Goal: Find specific page/section: Find specific page/section

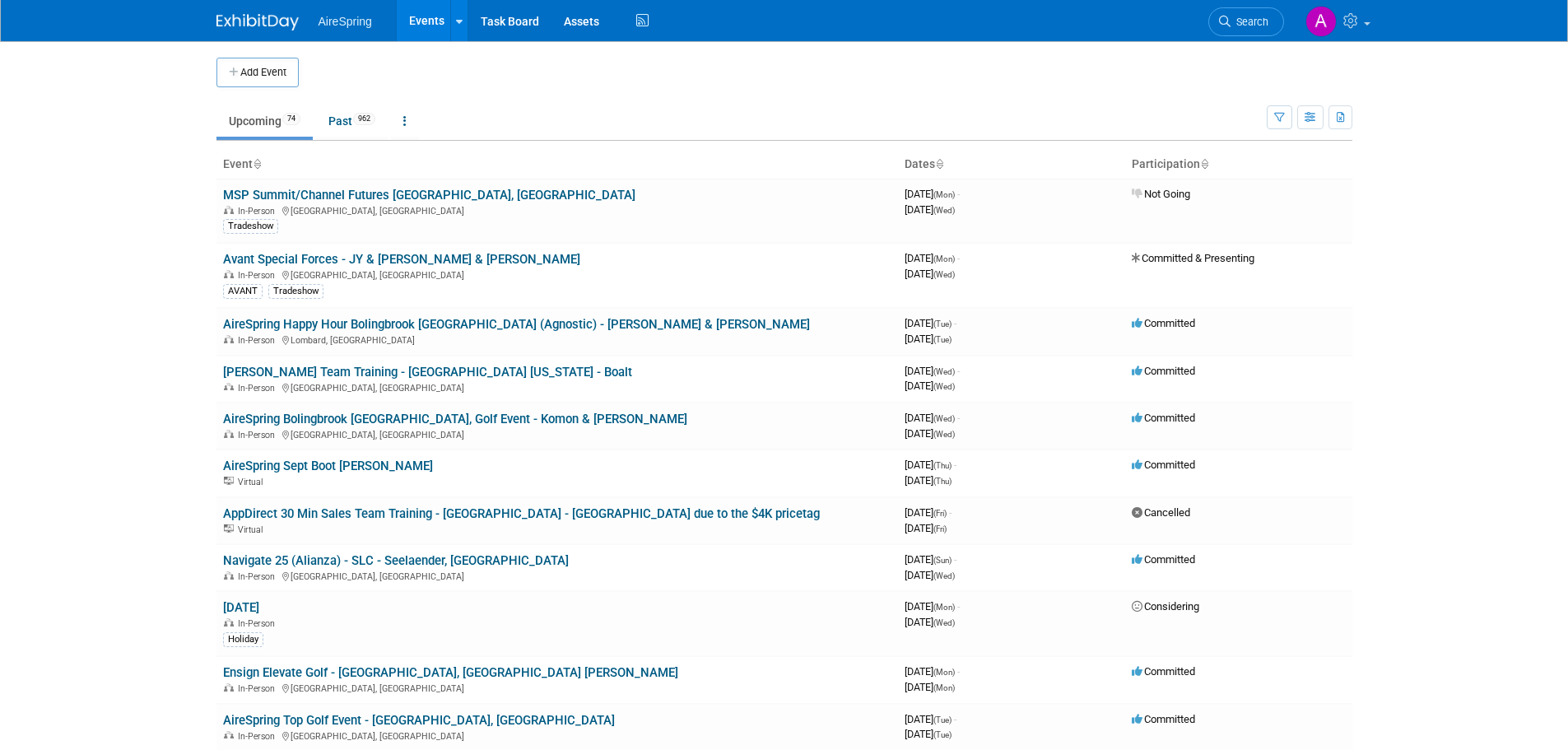
click at [151, 288] on body "AireSpring Events Add Event Bulk Upload Events Shareable Event Boards Recently …" at bounding box center [784, 375] width 1568 height 750
drag, startPoint x: 218, startPoint y: 325, endPoint x: 637, endPoint y: 321, distance: 419.0
click at [637, 321] on td "AireSpring Happy Hour Bolingbrook [GEOGRAPHIC_DATA] (Agnostic) - [PERSON_NAME] …" at bounding box center [557, 331] width 682 height 47
copy link "AireSpring Happy Hour Bolingbrook [GEOGRAPHIC_DATA] (Agnostic) - [PERSON_NAME] …"
drag, startPoint x: 219, startPoint y: 371, endPoint x: 301, endPoint y: 387, distance: 83.5
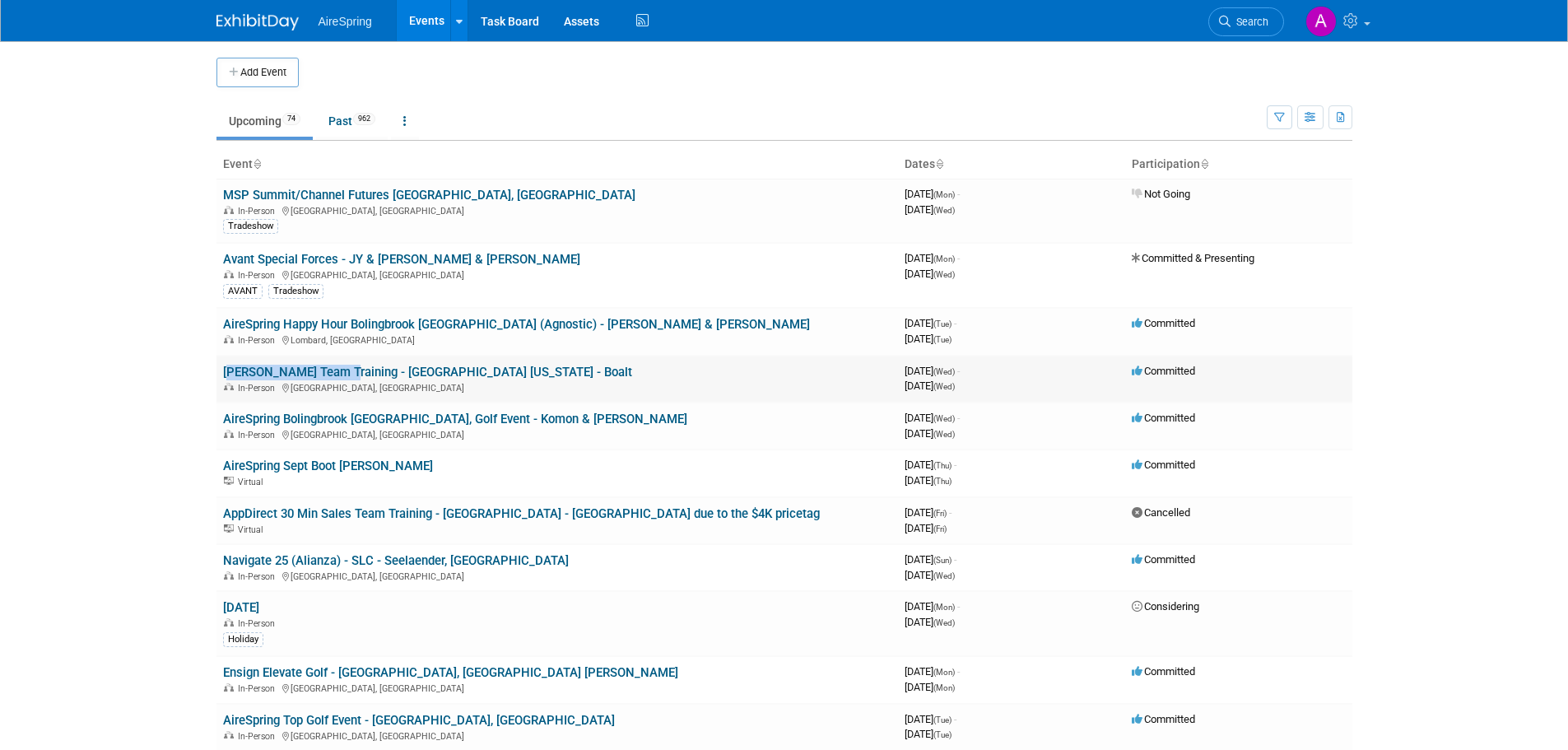
click at [333, 369] on td "[PERSON_NAME] Team Training - [GEOGRAPHIC_DATA] [US_STATE] - Boalt In-Person [G…" at bounding box center [557, 379] width 682 height 47
copy link "[PERSON_NAME] Team Trainin"
click at [175, 366] on body "AireSpring Events Add Event Bulk Upload Events Shareable Event Boards Recently …" at bounding box center [784, 375] width 1568 height 750
drag, startPoint x: 219, startPoint y: 367, endPoint x: 441, endPoint y: 379, distance: 222.3
click at [462, 373] on td "[PERSON_NAME] Team Training - [GEOGRAPHIC_DATA] [US_STATE] - Boalt In-Person [G…" at bounding box center [557, 379] width 682 height 47
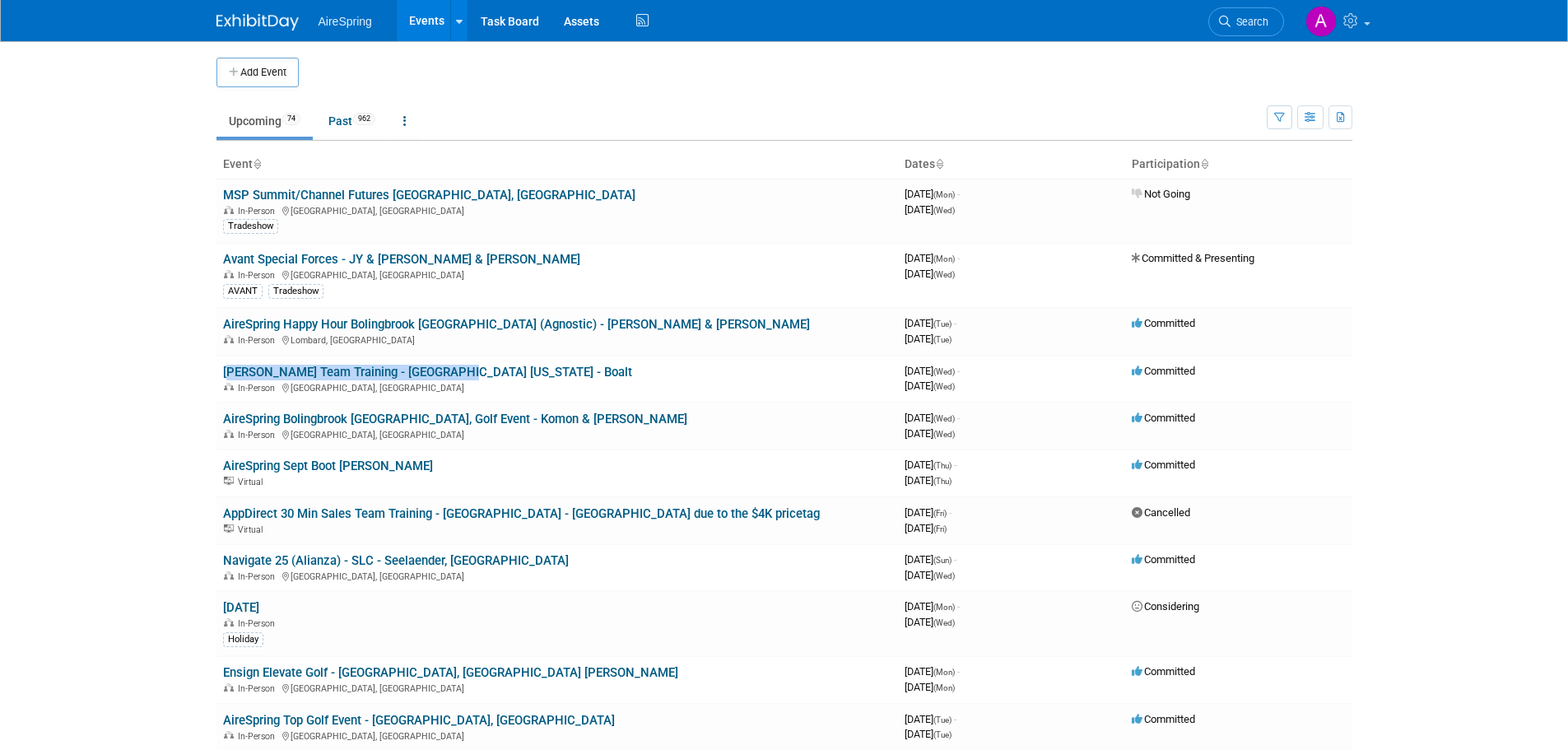
copy link "[PERSON_NAME] Team Training - [GEOGRAPHIC_DATA] [US_STATE] - Boalt"
click at [136, 393] on body "AireSpring Events Add Event Bulk Upload Events Shareable Event Boards Recently …" at bounding box center [784, 375] width 1568 height 750
drag, startPoint x: 198, startPoint y: 415, endPoint x: 145, endPoint y: 422, distance: 53.5
click at [156, 422] on body "AireSpring Events Add Event Bulk Upload Events Shareable Event Boards Recently …" at bounding box center [784, 375] width 1568 height 750
click at [116, 412] on body "AireSpring Events Add Event Bulk Upload Events Shareable Event Boards Recently …" at bounding box center [784, 375] width 1568 height 750
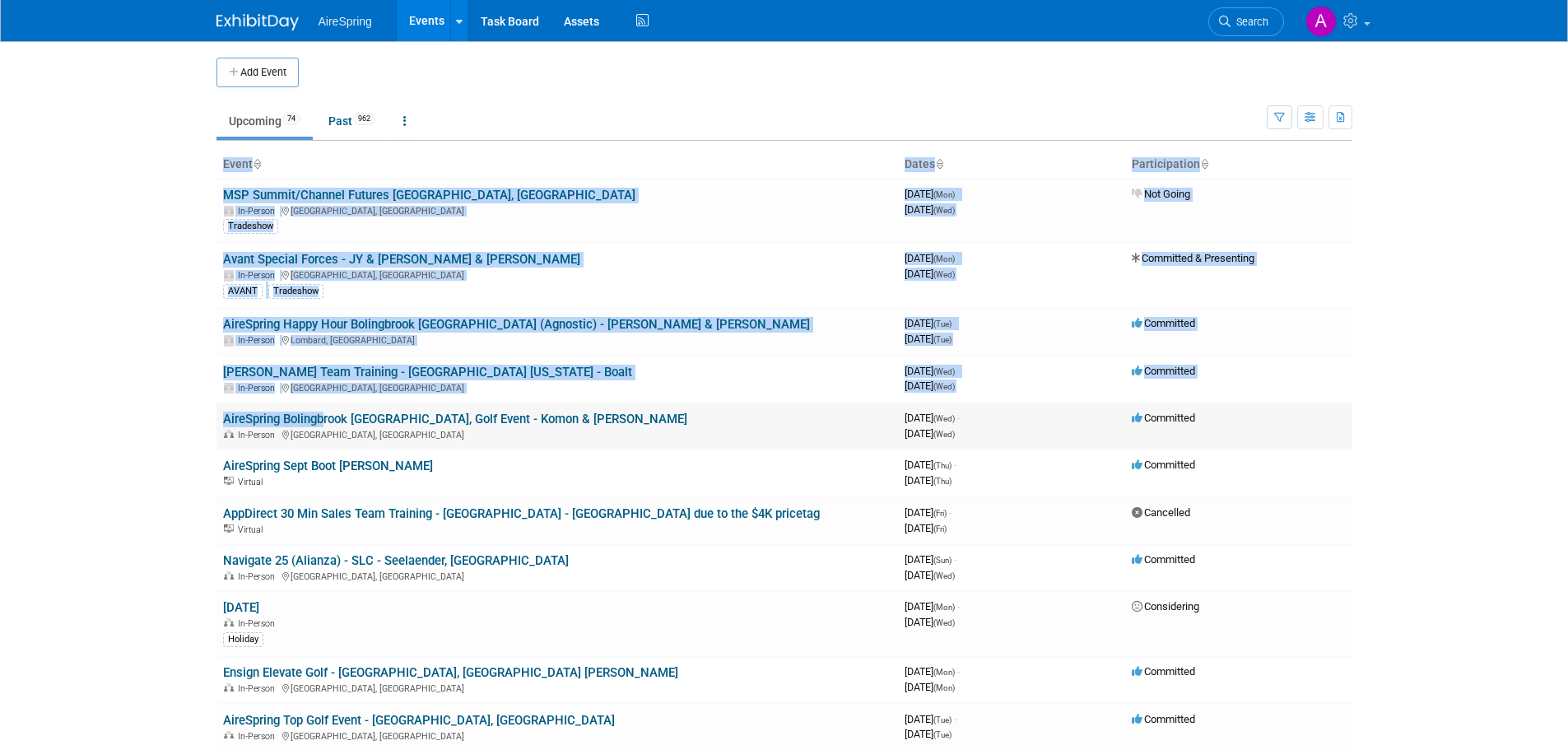
drag, startPoint x: 203, startPoint y: 418, endPoint x: 153, endPoint y: 420, distance: 50.0
click at [134, 415] on body "AireSpring Events Add Event Bulk Upload Events Shareable Event Boards Recently …" at bounding box center [784, 375] width 1568 height 750
drag, startPoint x: 209, startPoint y: 416, endPoint x: 562, endPoint y: 410, distance: 353.1
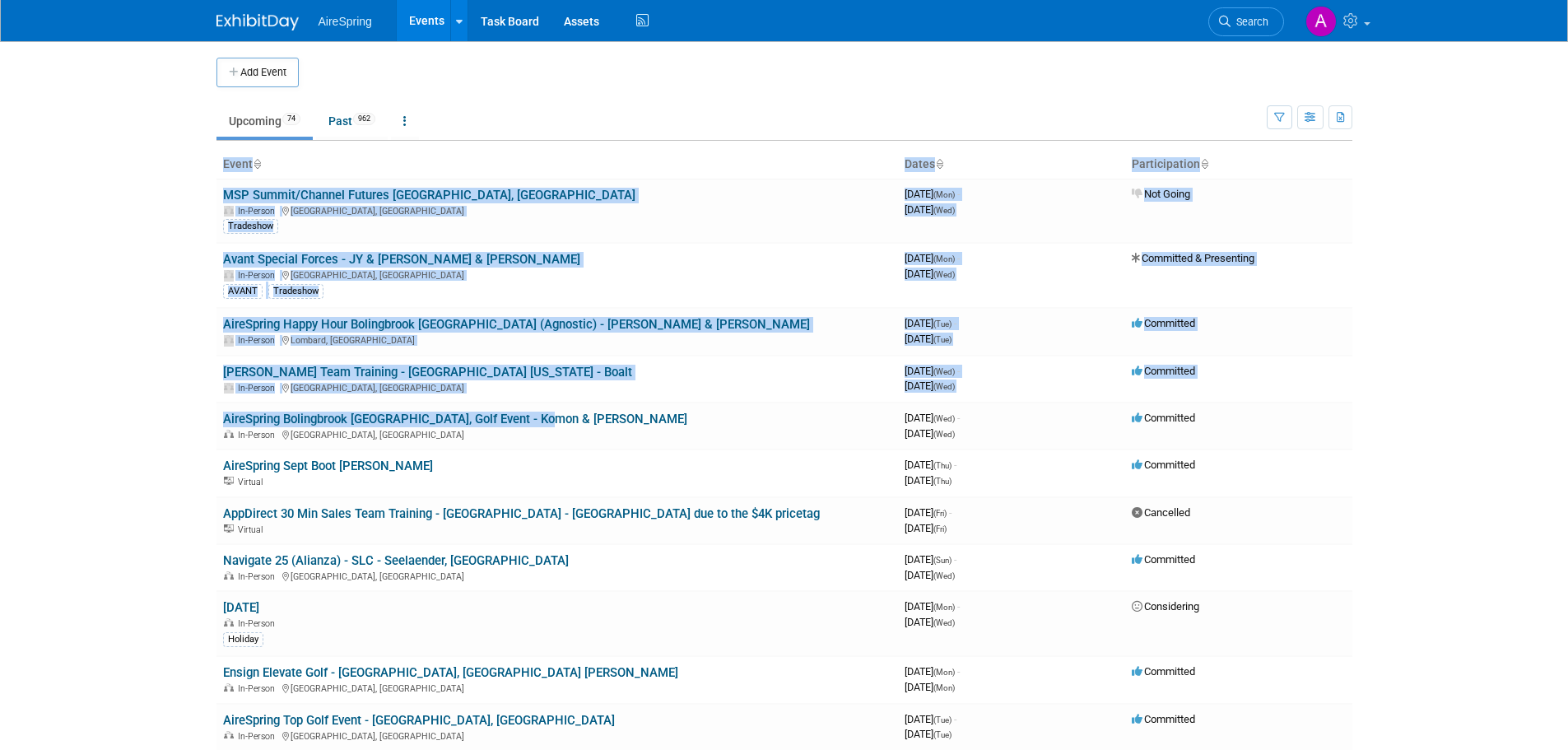
click at [67, 434] on body "AireSpring Events Add Event Bulk Upload Events Shareable Event Boards Recently …" at bounding box center [784, 375] width 1568 height 750
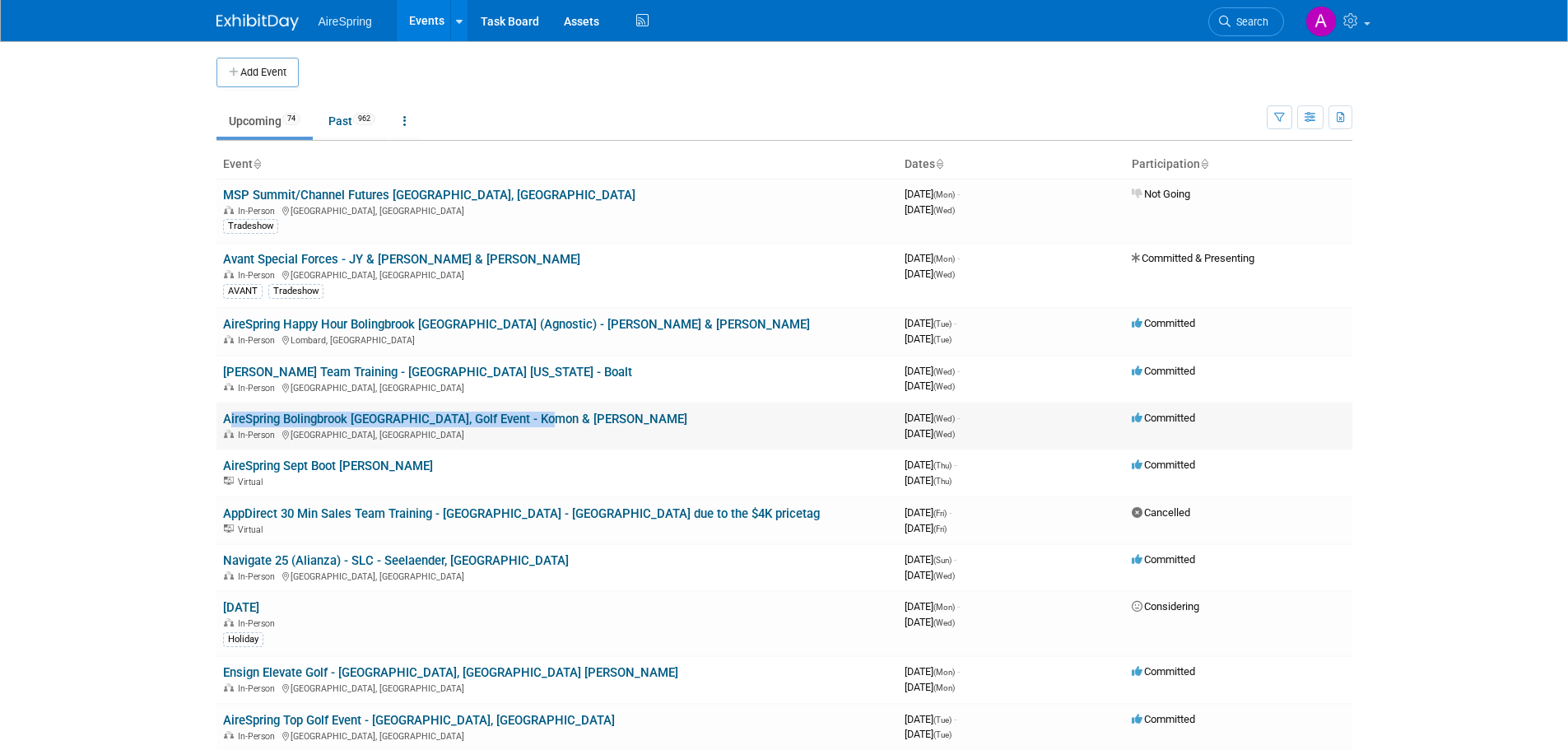
drag, startPoint x: 540, startPoint y: 417, endPoint x: 226, endPoint y: 424, distance: 314.1
click at [226, 424] on td "AireSpring Bolingbrook [GEOGRAPHIC_DATA], Golf Event - Komon & [PERSON_NAME] In…" at bounding box center [557, 426] width 682 height 47
copy link "AireSpring Bolingbrook [GEOGRAPHIC_DATA], Golf Event - Komon & [PERSON_NAME]"
click at [129, 462] on body "AireSpring Events Add Event Bulk Upload Events Shareable Event Boards Recently …" at bounding box center [784, 375] width 1568 height 750
drag, startPoint x: 215, startPoint y: 460, endPoint x: 279, endPoint y: 478, distance: 66.5
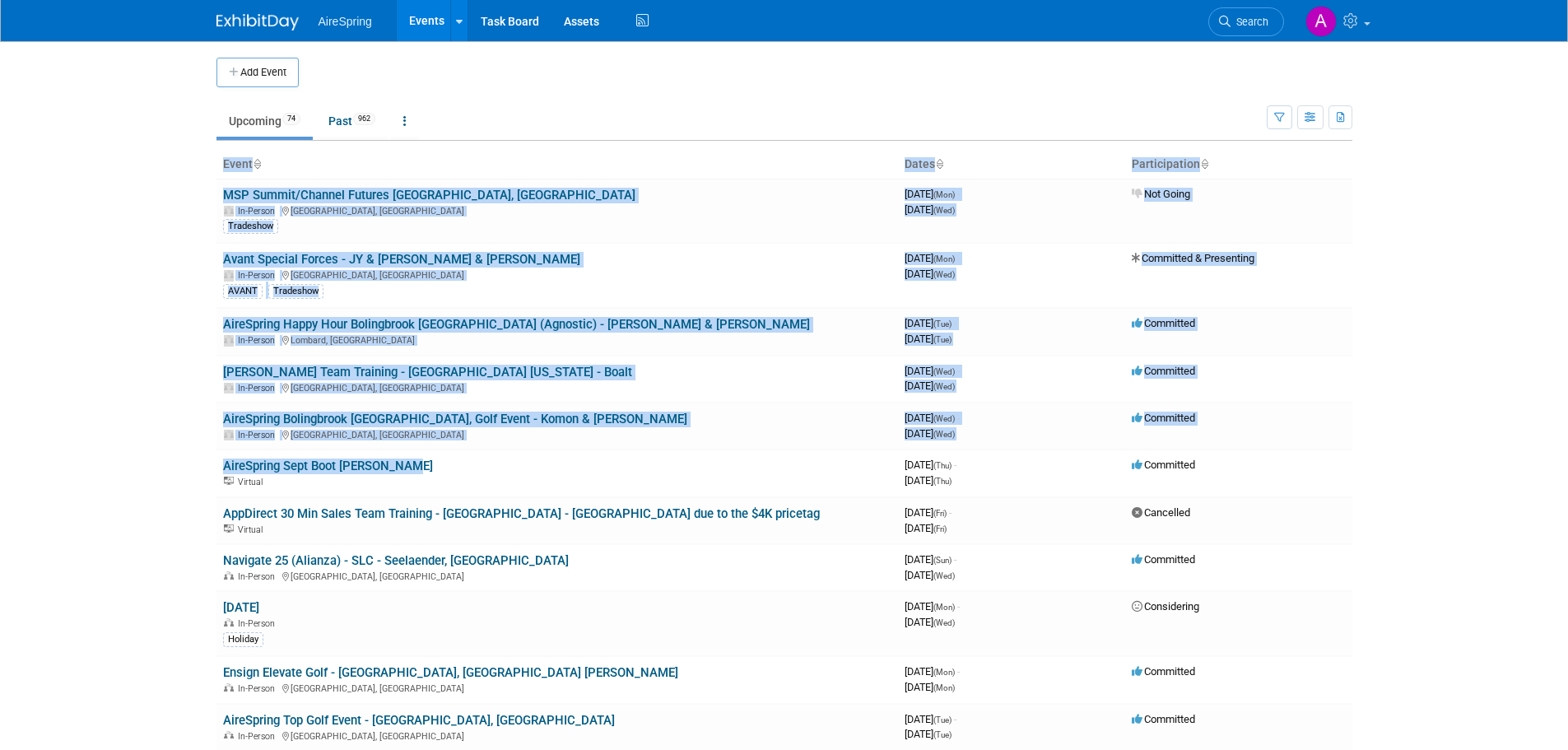
click at [129, 471] on body "AireSpring Events Add Event Bulk Upload Events Shareable Event Boards Recently …" at bounding box center [784, 375] width 1568 height 750
click at [169, 465] on body "AireSpring Events Add Event Bulk Upload Events Shareable Event Boards Recently …" at bounding box center [784, 375] width 1568 height 750
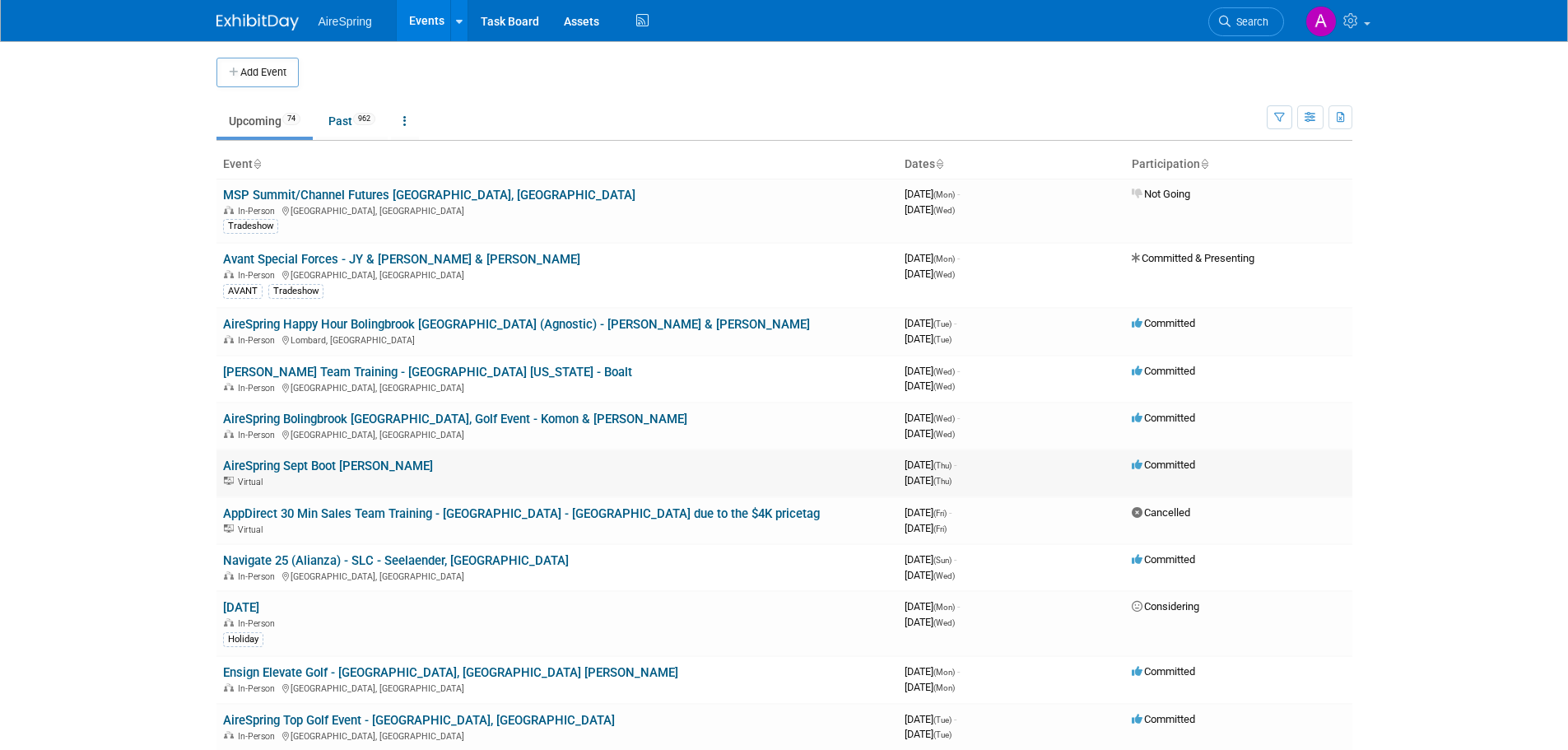
drag, startPoint x: 214, startPoint y: 465, endPoint x: 454, endPoint y: 469, distance: 240.0
click at [94, 454] on body "AireSpring Events Add Event Bulk Upload Events Shareable Event Boards Recently …" at bounding box center [784, 375] width 1568 height 750
drag, startPoint x: 450, startPoint y: 462, endPoint x: 218, endPoint y: 466, distance: 232.0
click at [218, 466] on td "AireSpring Sept Boot [PERSON_NAME] Virtual" at bounding box center [557, 473] width 682 height 47
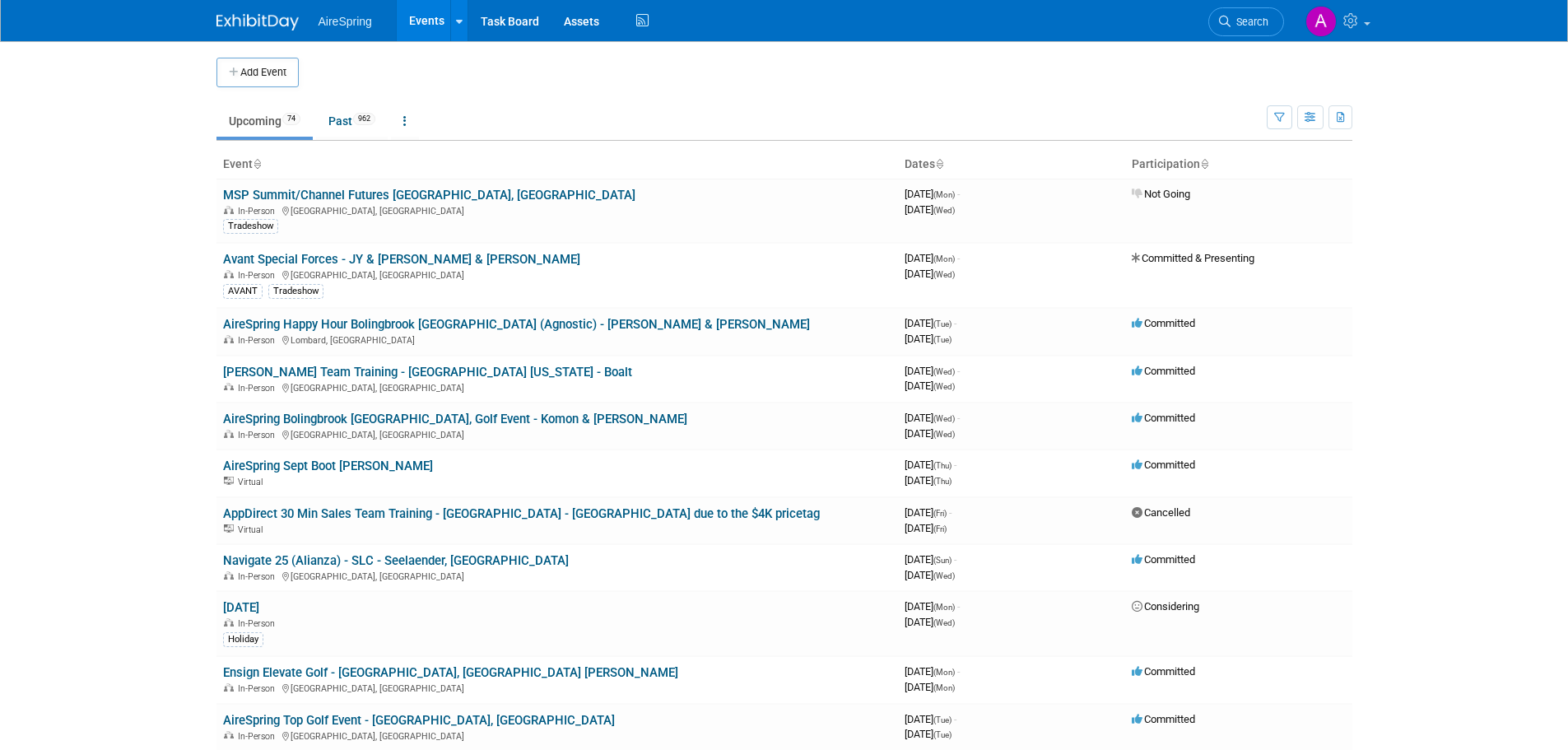
copy link "AireSpring Sept Boot [PERSON_NAME]"
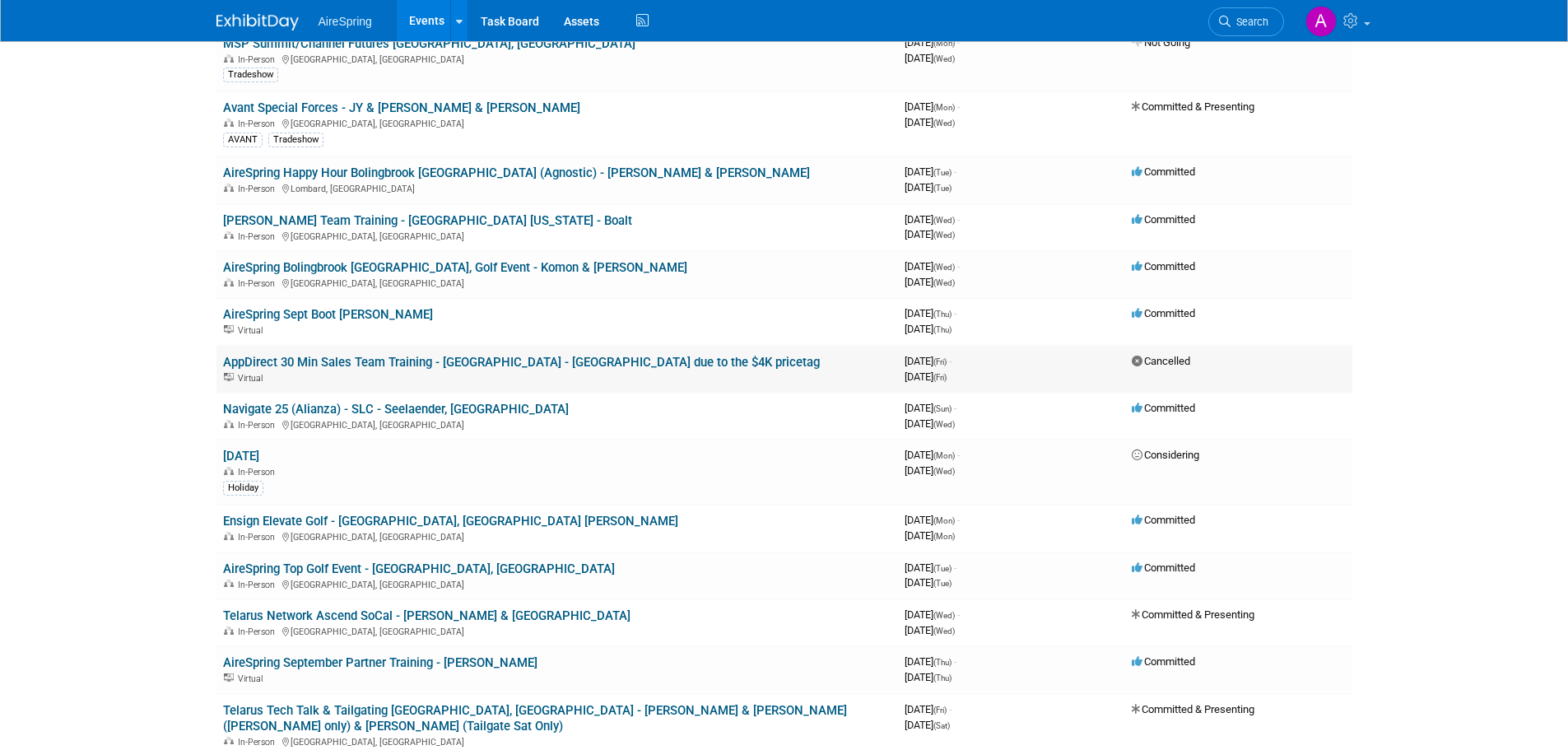
scroll to position [165, 0]
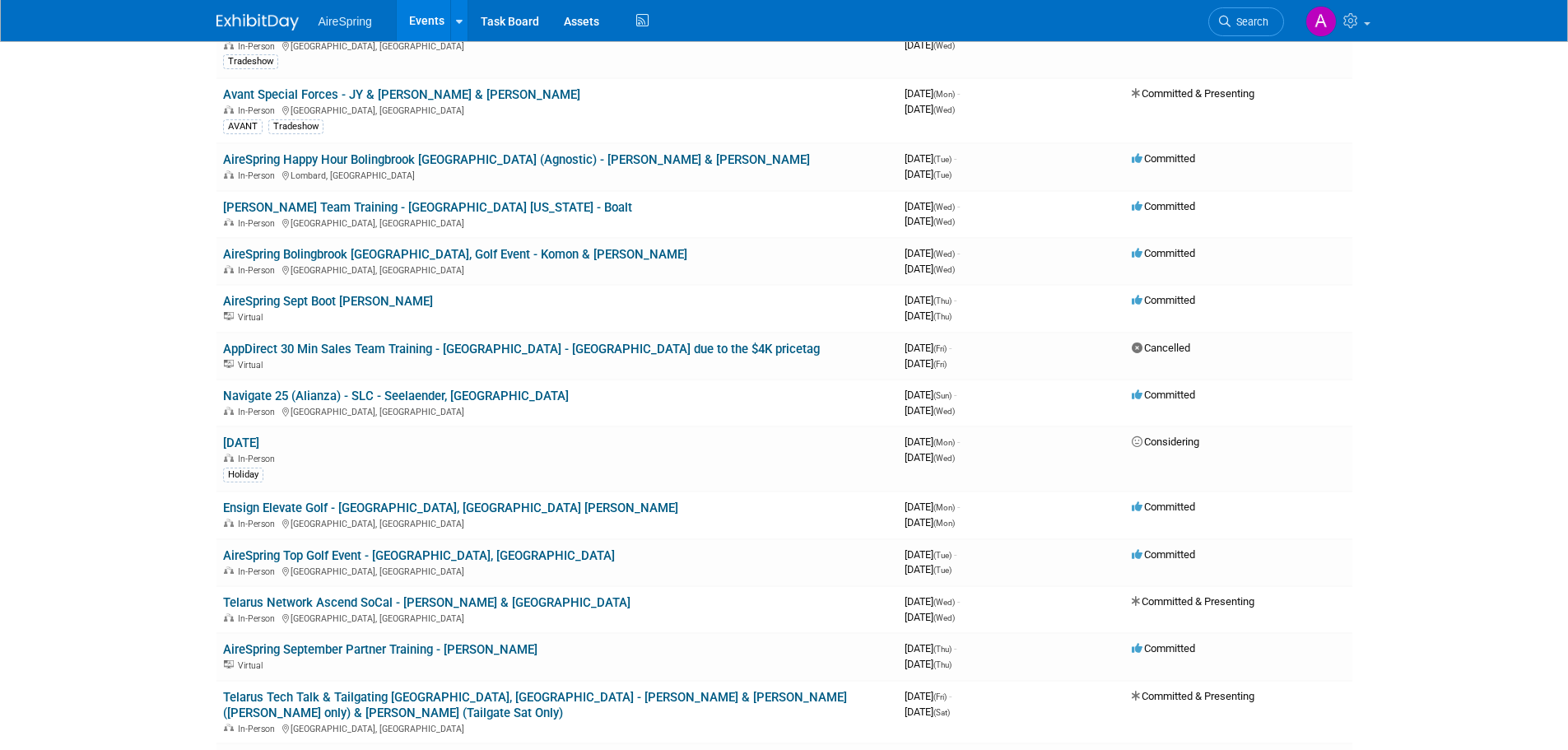
drag, startPoint x: 215, startPoint y: 396, endPoint x: 171, endPoint y: 415, distance: 47.9
click at [171, 415] on body "AireSpring Events Add Event Bulk Upload Events Shareable Event Boards Recently …" at bounding box center [784, 210] width 1568 height 750
click at [150, 386] on body "AireSpring Events Add Event Bulk Upload Events Shareable Event Boards Recently …" at bounding box center [784, 210] width 1568 height 750
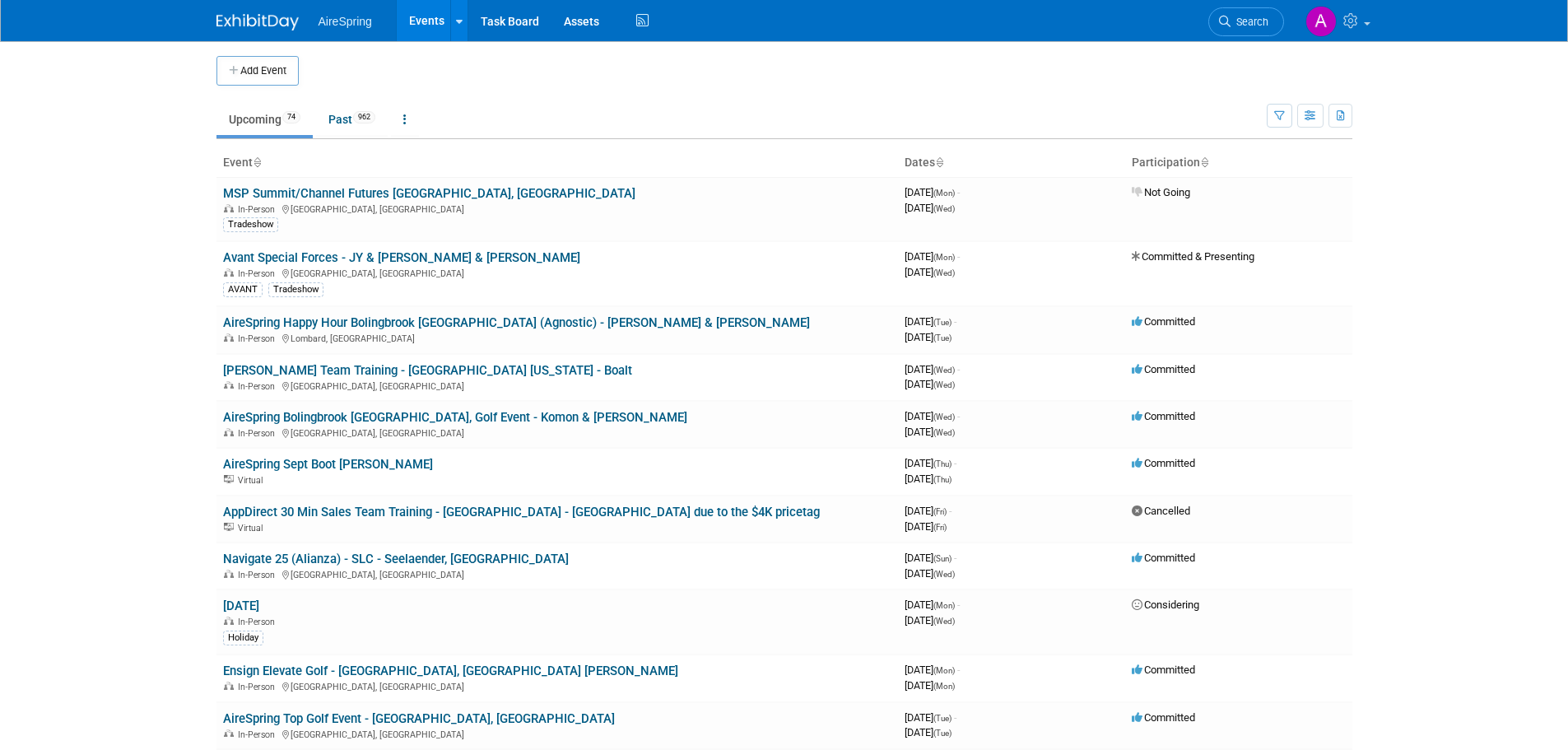
scroll to position [0, 0]
